Goal: Task Accomplishment & Management: Manage account settings

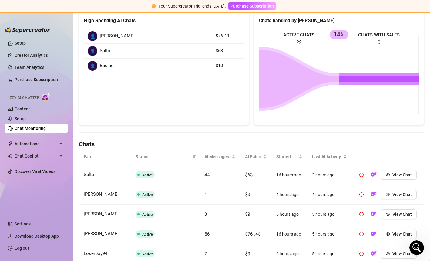
scroll to position [238, 0]
click at [44, 131] on link "Chat Monitoring" at bounding box center [30, 128] width 31 height 5
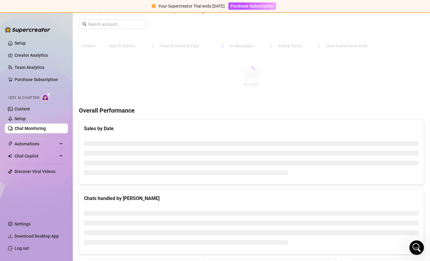
scroll to position [94, 0]
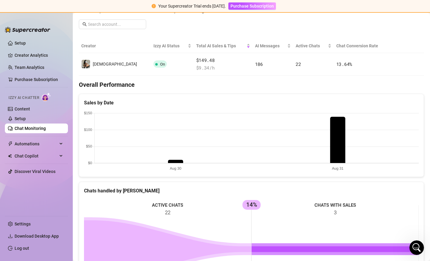
click at [205, 184] on div "Chats handled by [PERSON_NAME]" at bounding box center [251, 188] width 344 height 12
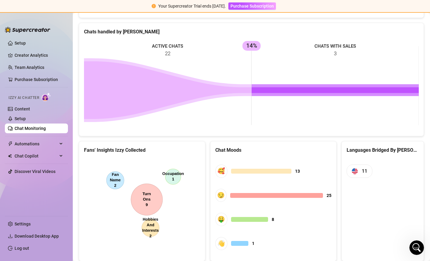
scroll to position [272, 0]
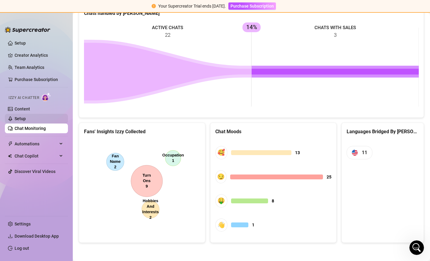
click at [26, 116] on link "Setup" at bounding box center [20, 118] width 11 height 5
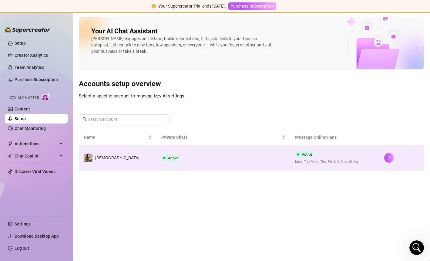
click at [217, 154] on td "Active" at bounding box center [223, 157] width 134 height 24
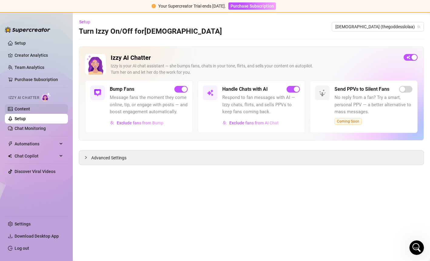
click at [30, 108] on link "Content" at bounding box center [22, 108] width 15 height 5
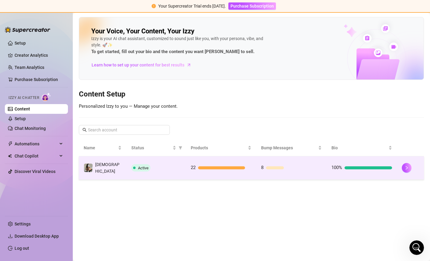
click at [388, 161] on td "100%" at bounding box center [361, 167] width 70 height 23
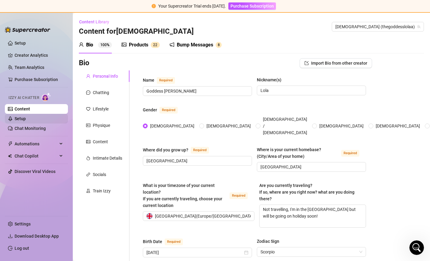
click at [26, 117] on link "Setup" at bounding box center [20, 118] width 11 height 5
